Goal: Transaction & Acquisition: Download file/media

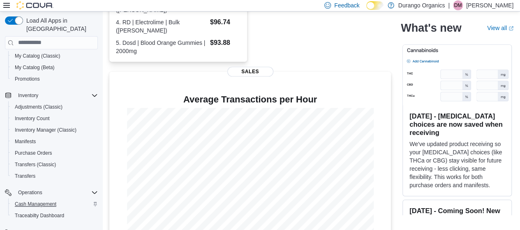
scroll to position [123, 0]
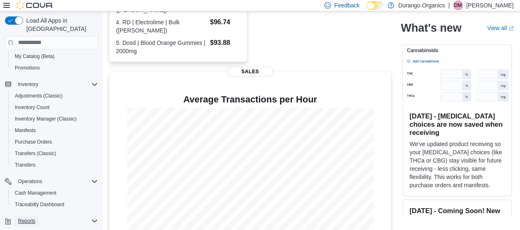
click at [30, 216] on span "Reports" at bounding box center [26, 221] width 17 height 10
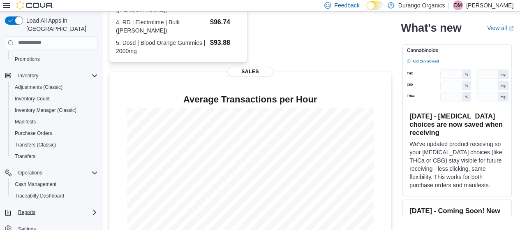
click at [92, 209] on icon "Complex example" at bounding box center [94, 212] width 7 height 7
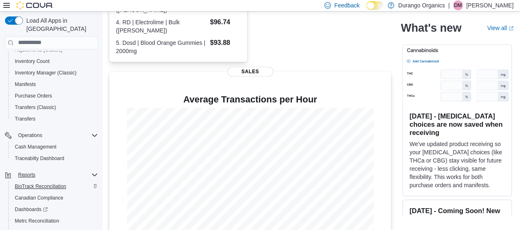
scroll to position [201, 0]
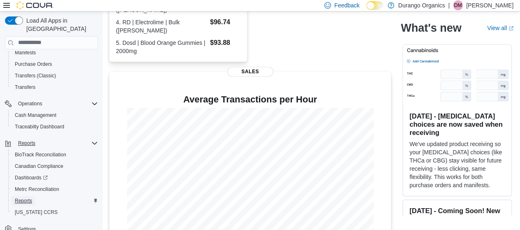
click at [24, 197] on span "Reports" at bounding box center [23, 200] width 17 height 7
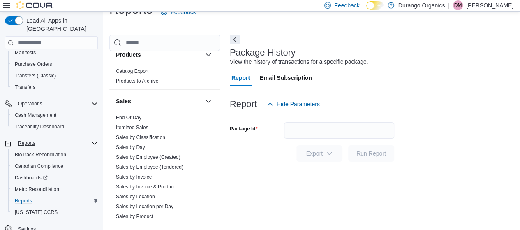
scroll to position [654, 0]
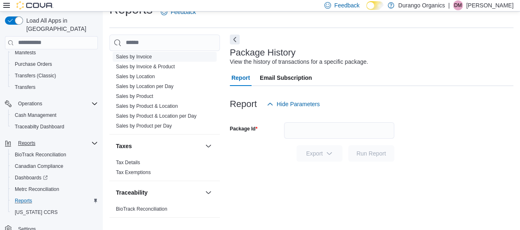
click at [142, 56] on link "Sales by Invoice" at bounding box center [134, 57] width 36 height 6
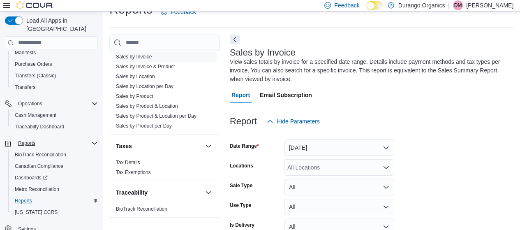
scroll to position [36, 0]
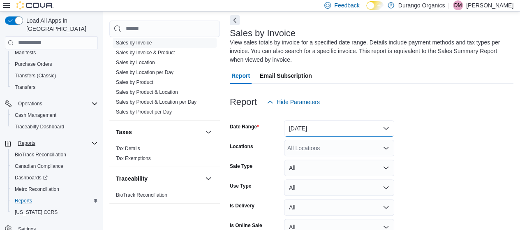
click at [347, 121] on button "Yesterday" at bounding box center [339, 128] width 110 height 16
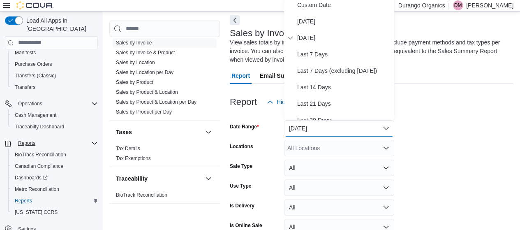
scroll to position [33, 0]
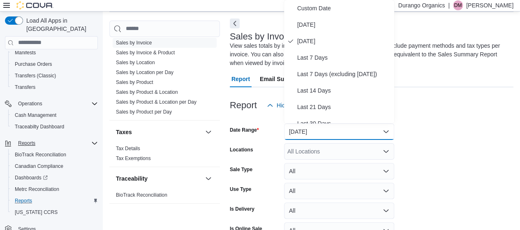
click at [345, 129] on button "Yesterday" at bounding box center [339, 131] width 110 height 16
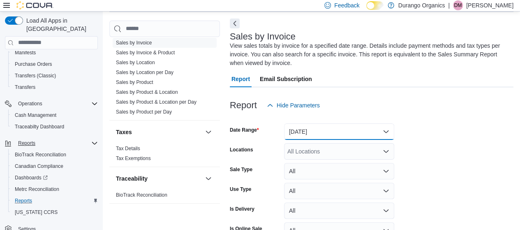
click at [345, 129] on button "Yesterday" at bounding box center [339, 131] width 110 height 16
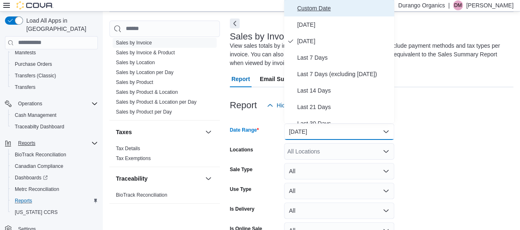
click at [309, 11] on span "Custom Date" at bounding box center [344, 8] width 94 height 10
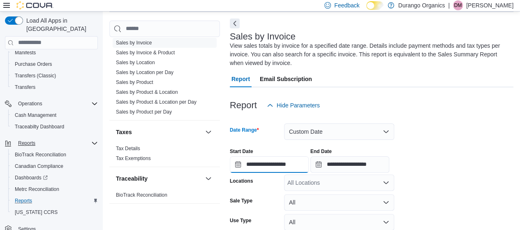
click at [239, 164] on input "**********" at bounding box center [269, 164] width 79 height 16
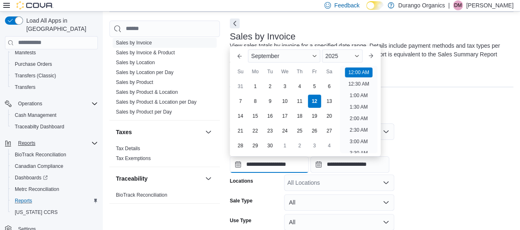
scroll to position [25, 0]
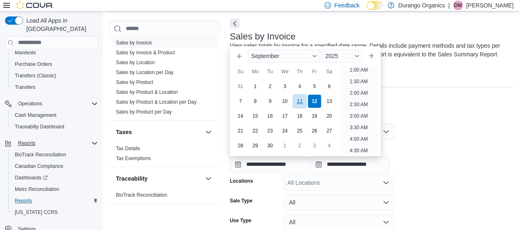
click at [296, 97] on div "11" at bounding box center [299, 101] width 14 height 14
type input "**********"
click at [327, 164] on input "**********" at bounding box center [349, 164] width 79 height 16
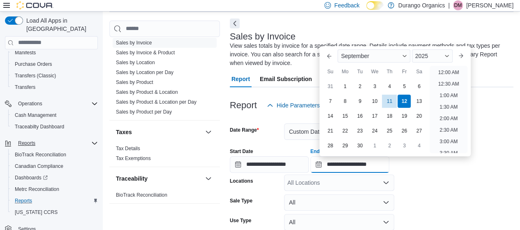
scroll to position [467, 0]
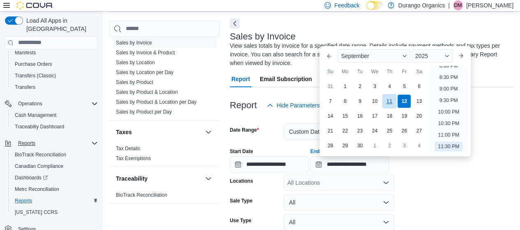
click at [391, 97] on div "11" at bounding box center [389, 101] width 14 height 14
type input "**********"
click at [314, 179] on div "All Locations" at bounding box center [339, 182] width 110 height 16
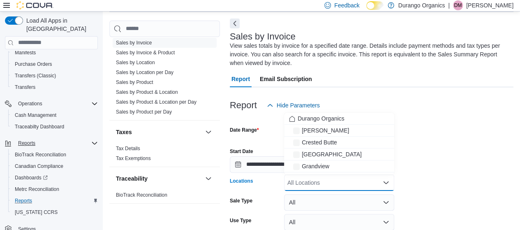
click at [309, 185] on div "All Locations Combo box. Selected. Combo box input. All Locations. Type some te…" at bounding box center [339, 182] width 110 height 16
click at [306, 132] on span "Cortez" at bounding box center [325, 130] width 47 height 8
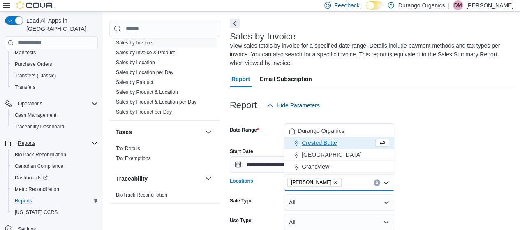
click at [473, 169] on div "**********" at bounding box center [372, 156] width 284 height 31
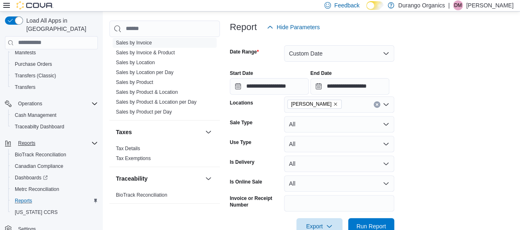
scroll to position [115, 0]
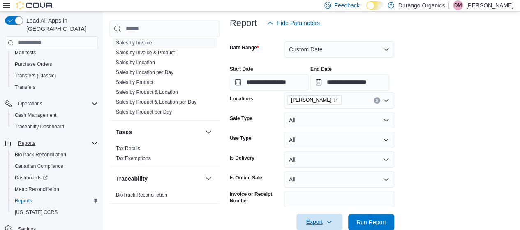
click at [308, 222] on span "Export" at bounding box center [319, 221] width 36 height 16
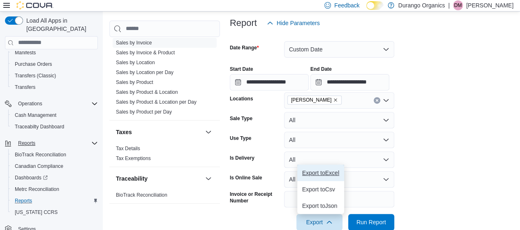
click at [321, 167] on button "Export to Excel" at bounding box center [320, 172] width 47 height 16
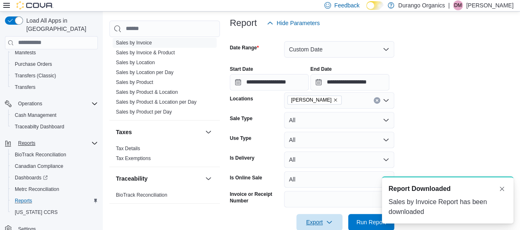
scroll to position [0, 0]
click at [429, 217] on div "A new notification appears Report Downloaded Sales by Invoice Report has been d…" at bounding box center [448, 199] width 132 height 47
click at [429, 201] on div "Sales by Invoice Report has been downloaded" at bounding box center [447, 207] width 118 height 20
click at [439, 190] on span "Report Downloaded" at bounding box center [419, 189] width 62 height 10
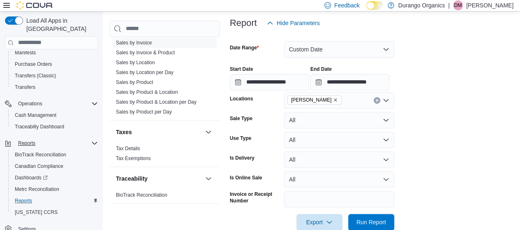
click at [514, 224] on div at bounding box center [514, 224] width 0 height 0
